Goal: Task Accomplishment & Management: Manage account settings

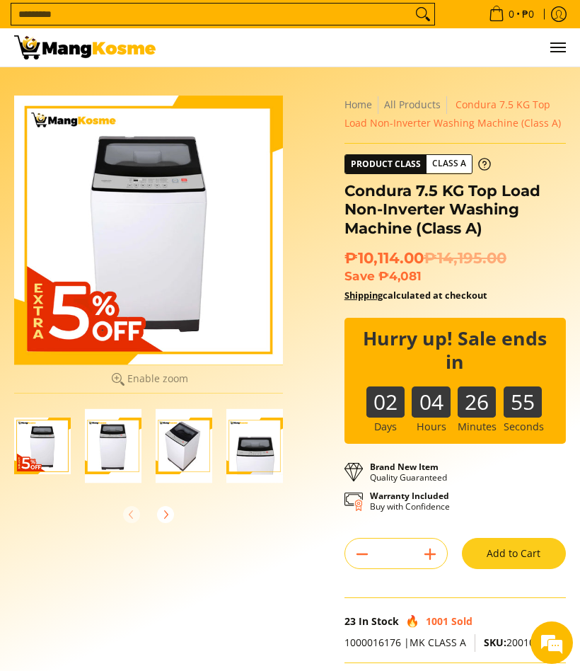
click at [558, 62] on button "Menu" at bounding box center [557, 47] width 17 height 38
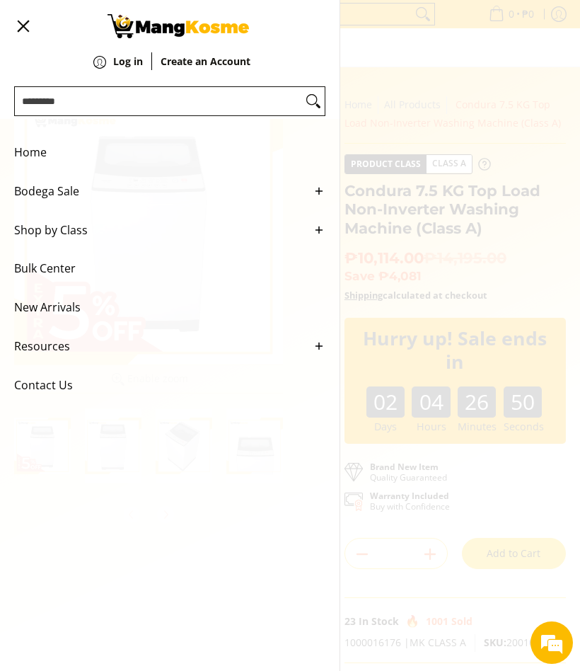
click at [561, 639] on em at bounding box center [552, 643] width 38 height 38
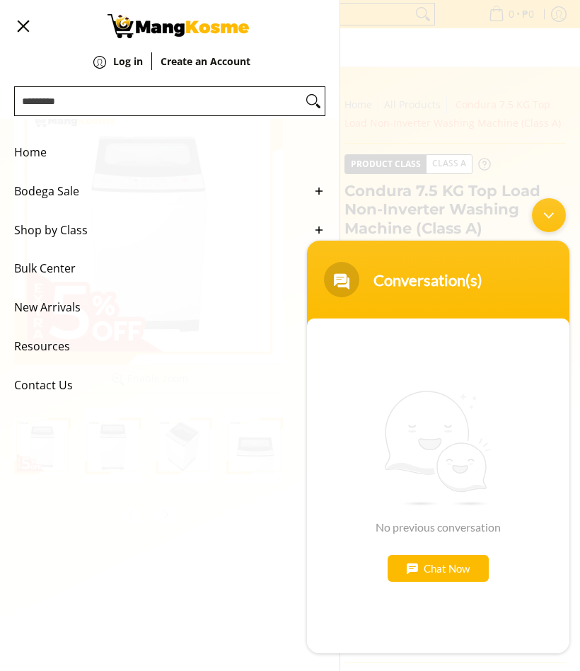
click at [69, 306] on span "New Arrivals" at bounding box center [159, 307] width 290 height 39
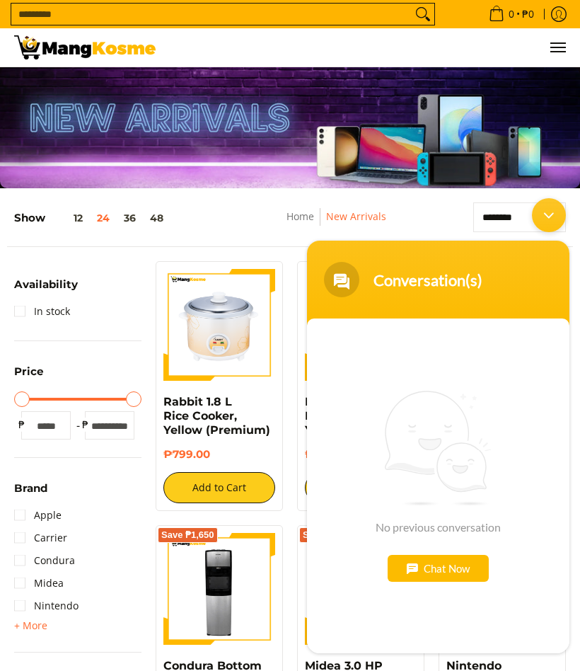
click at [559, 218] on div "Minimize live chat window" at bounding box center [549, 215] width 34 height 34
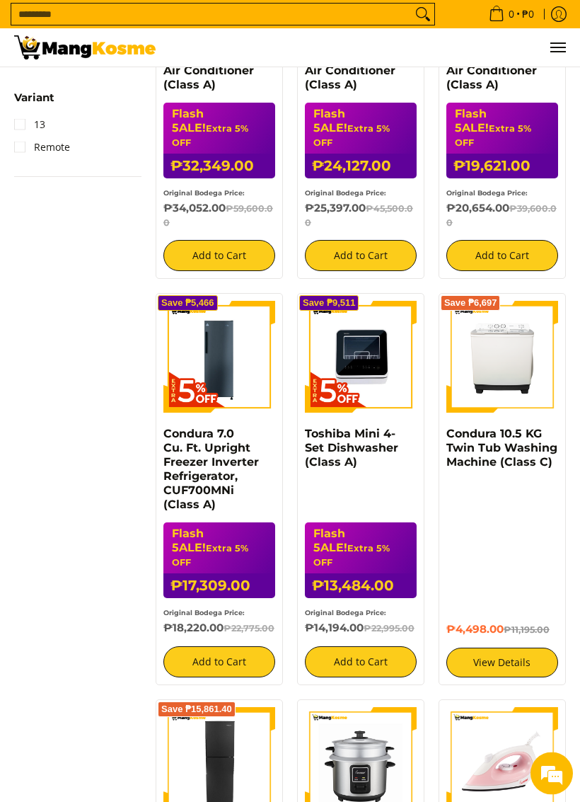
scroll to position [1601, 0]
click at [512, 648] on link "View Details" at bounding box center [503, 663] width 112 height 30
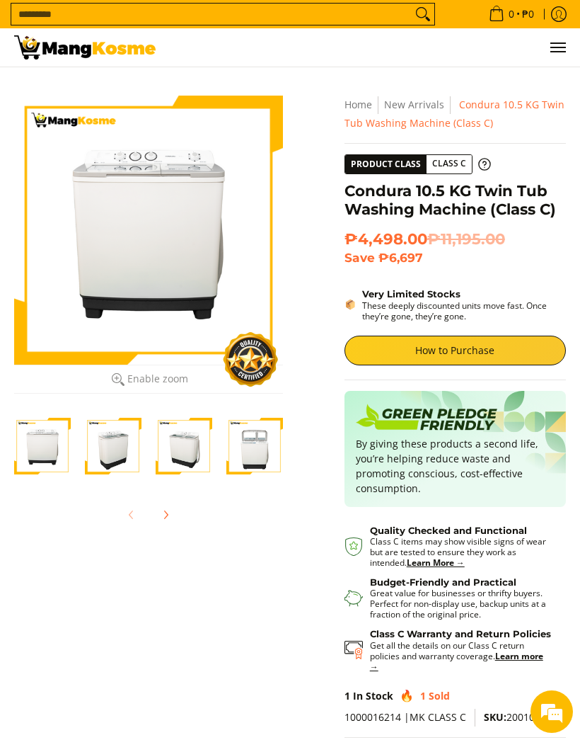
click at [561, 670] on em at bounding box center [552, 711] width 38 height 38
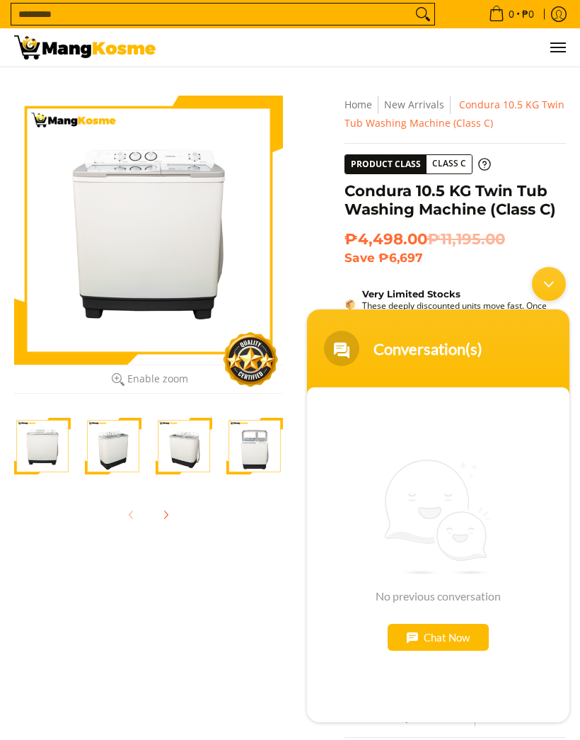
click at [455, 646] on div "Chat Now" at bounding box center [438, 637] width 101 height 27
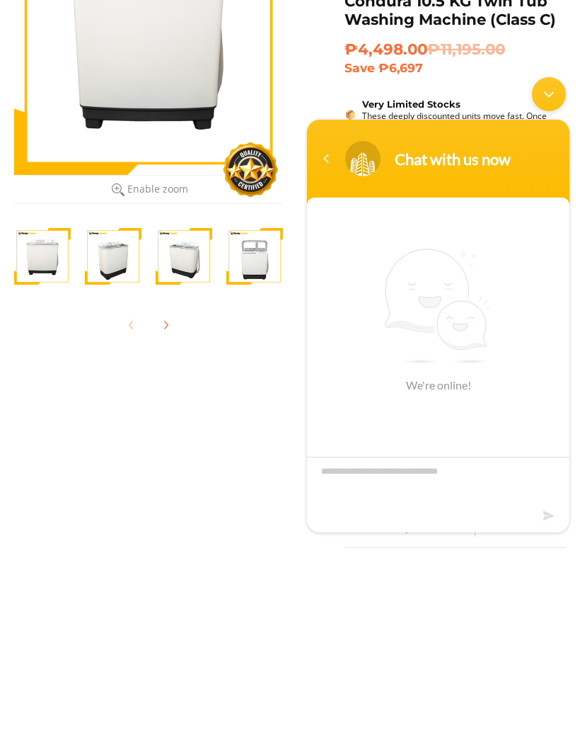
click at [546, 96] on div "Minimize live chat window" at bounding box center [549, 94] width 34 height 34
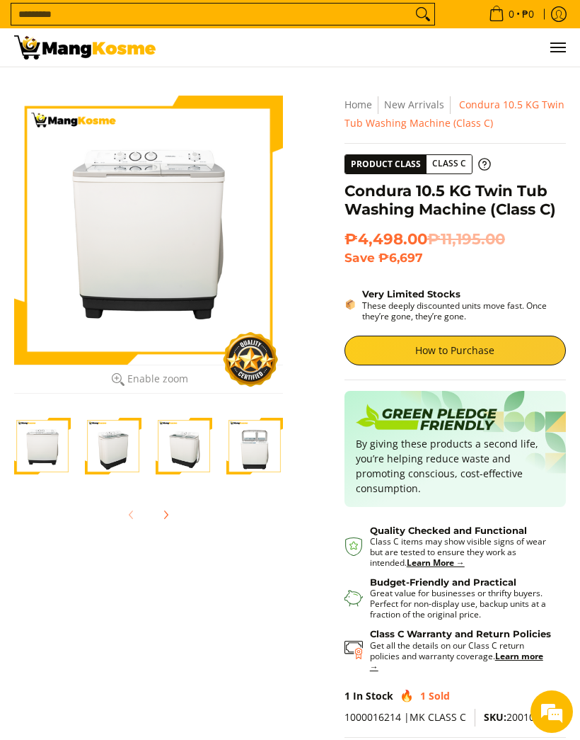
click at [561, 13] on icon "Log in" at bounding box center [559, 14] width 16 height 16
